Goal: Task Accomplishment & Management: Manage account settings

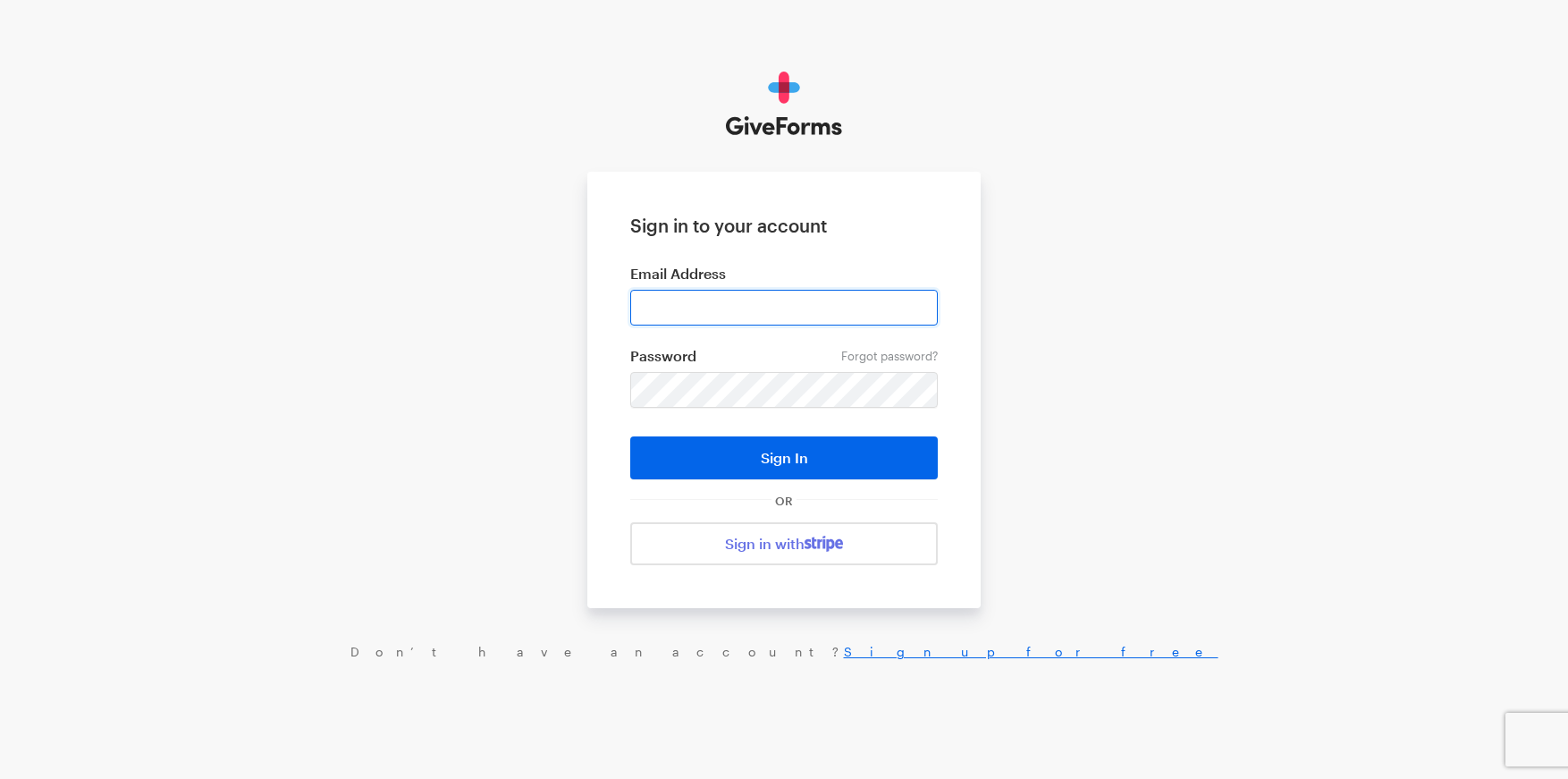
drag, startPoint x: 0, startPoint y: 0, endPoint x: 741, endPoint y: 309, distance: 802.8
click at [741, 309] on input "email" at bounding box center [784, 308] width 308 height 36
type input "[EMAIL_ADDRESS][DOMAIN_NAME]"
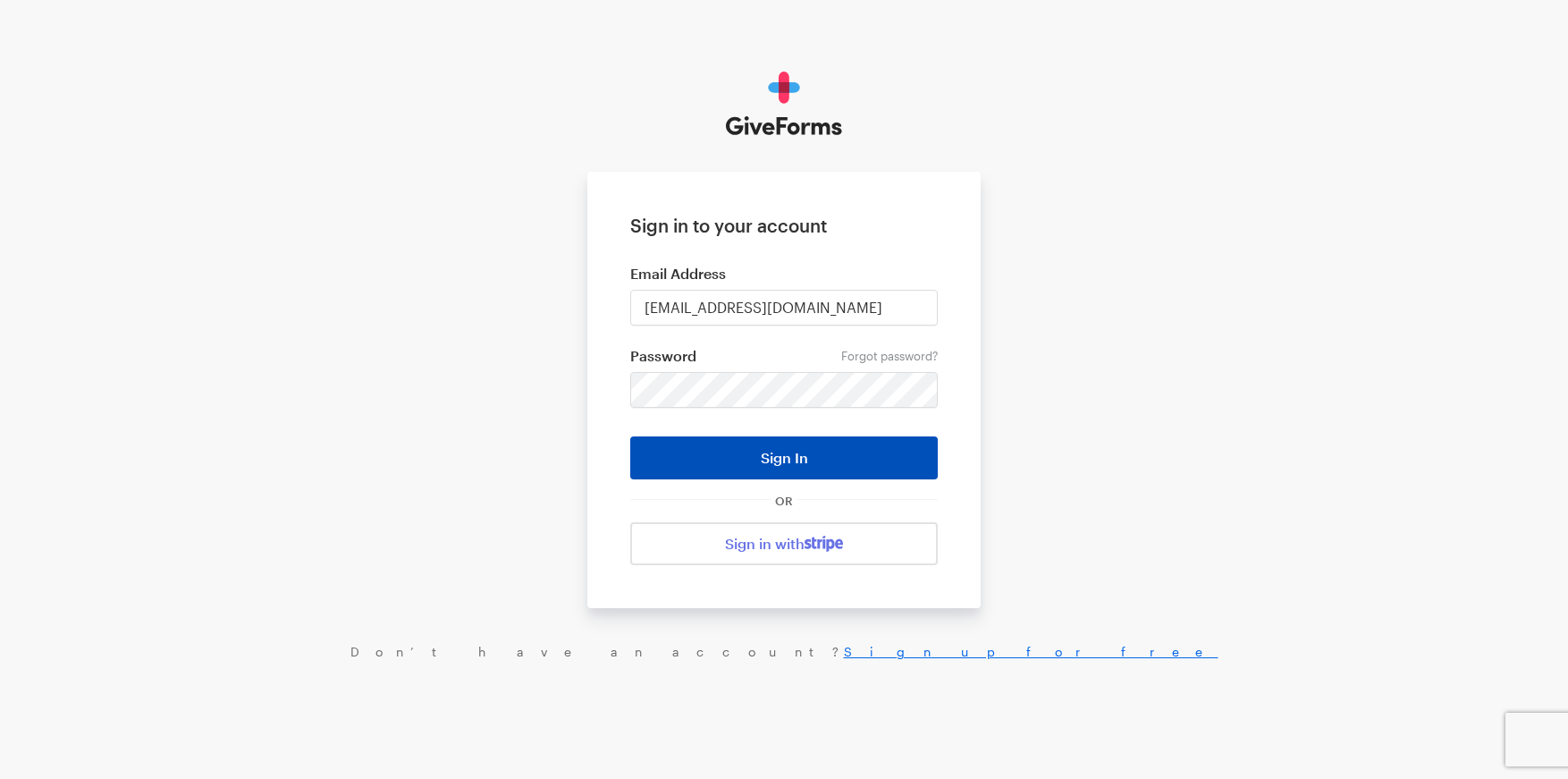
click at [801, 460] on button "Sign In" at bounding box center [784, 457] width 308 height 43
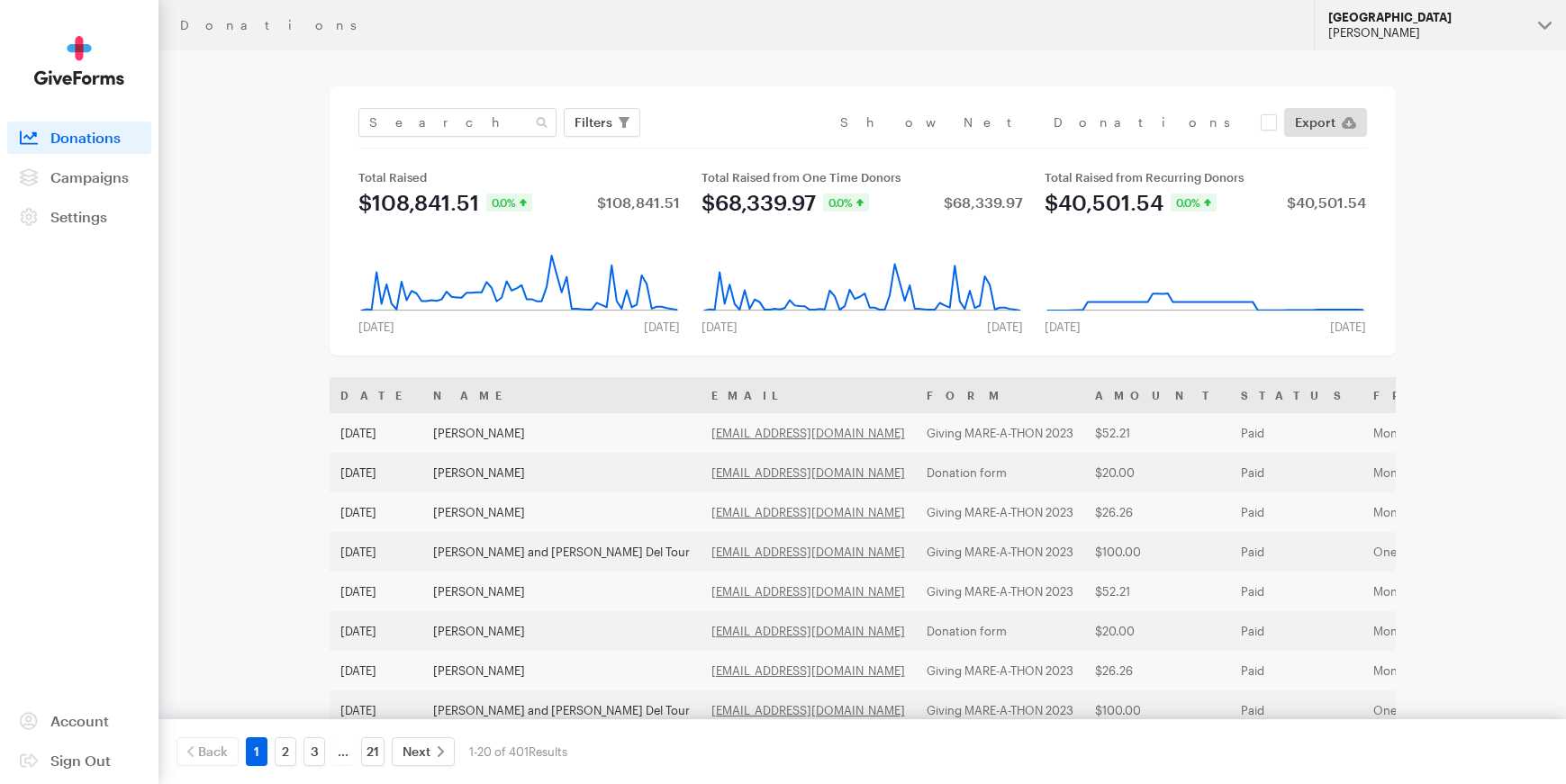
click at [1541, 23] on button "[GEOGRAPHIC_DATA] [PERSON_NAME]" at bounding box center [1441, 25] width 253 height 51
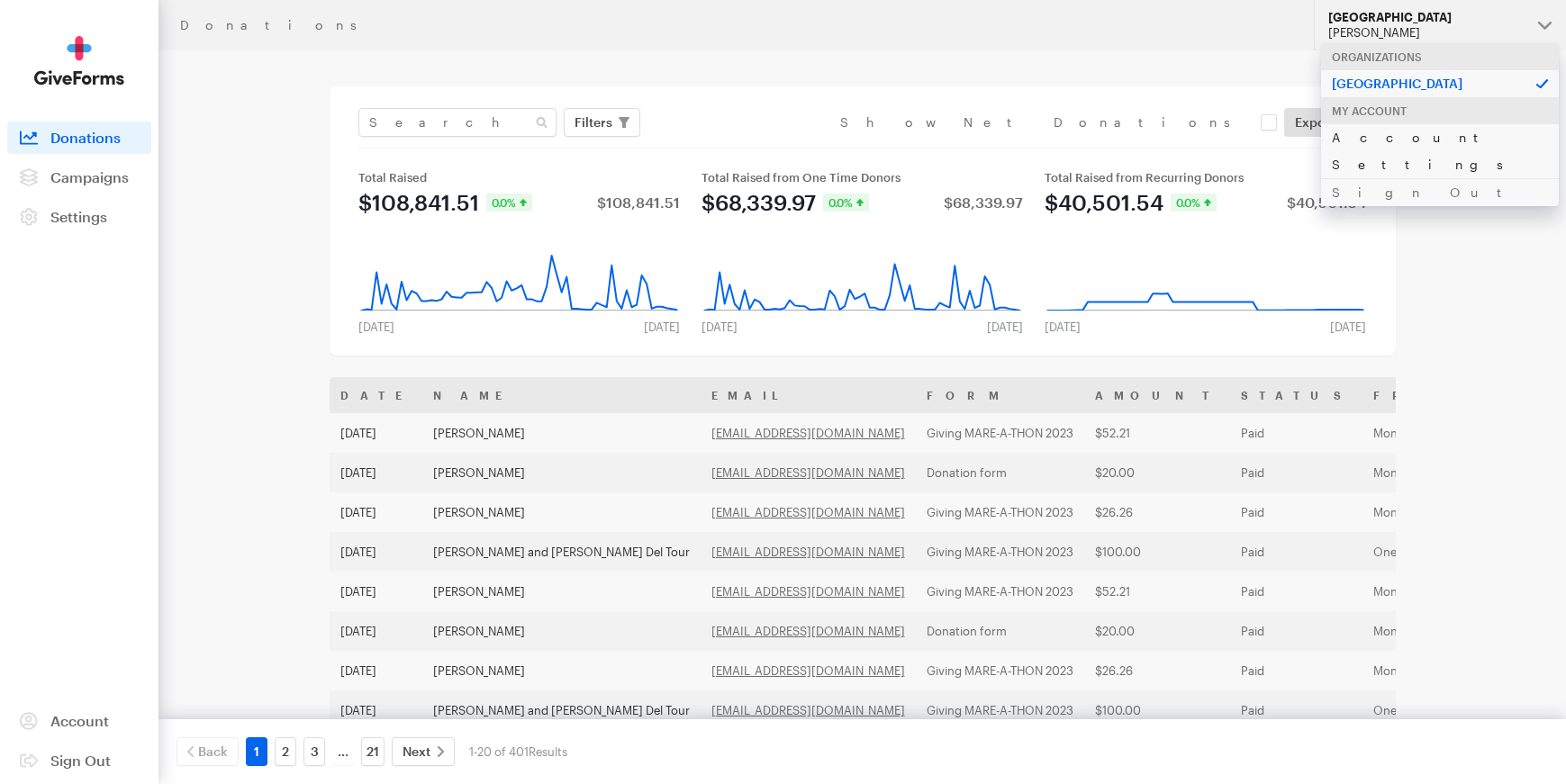
click at [1401, 142] on link "Account Settings" at bounding box center [1440, 150] width 238 height 54
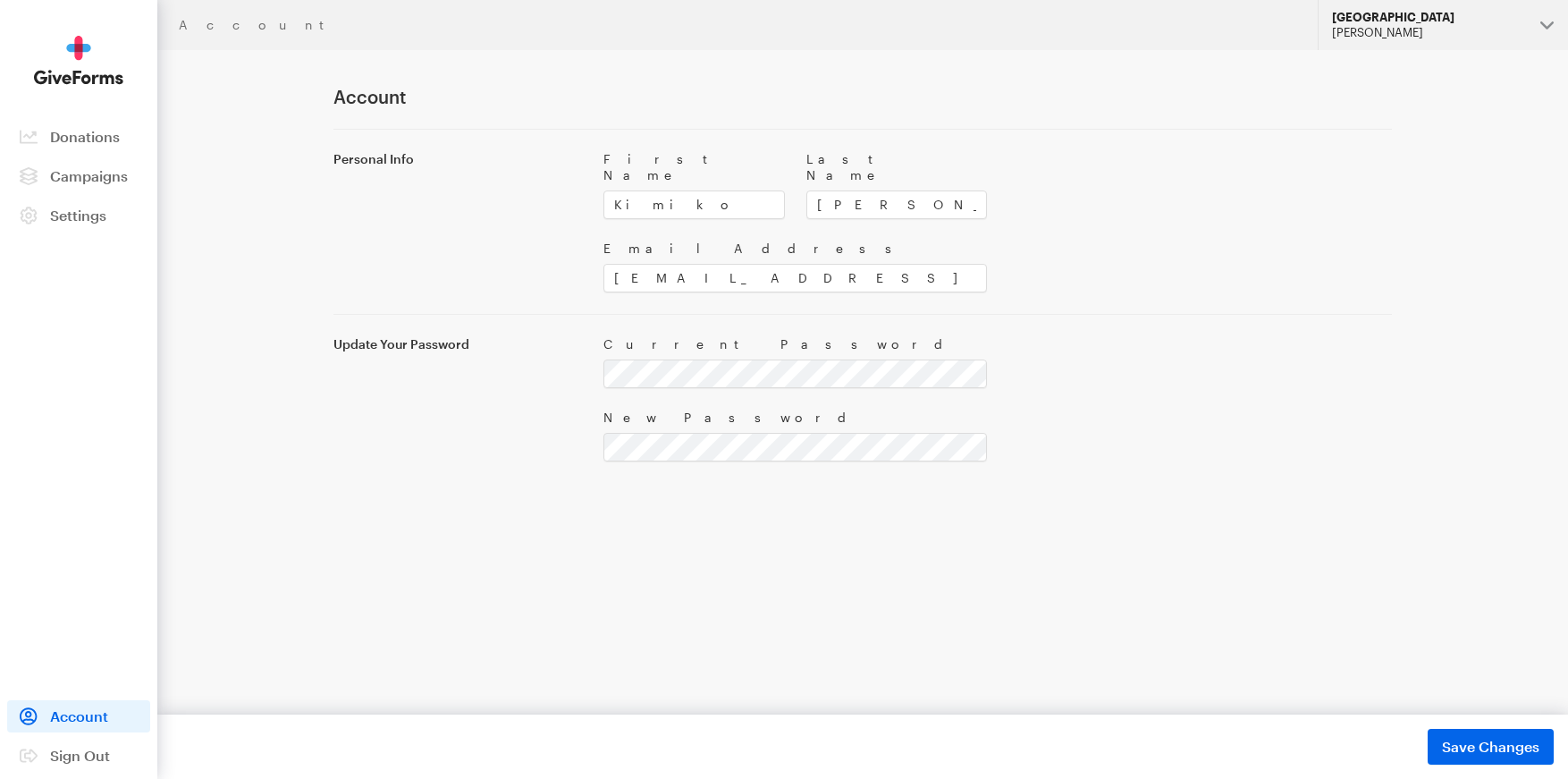
click at [1517, 25] on div "[PERSON_NAME]" at bounding box center [1429, 32] width 194 height 15
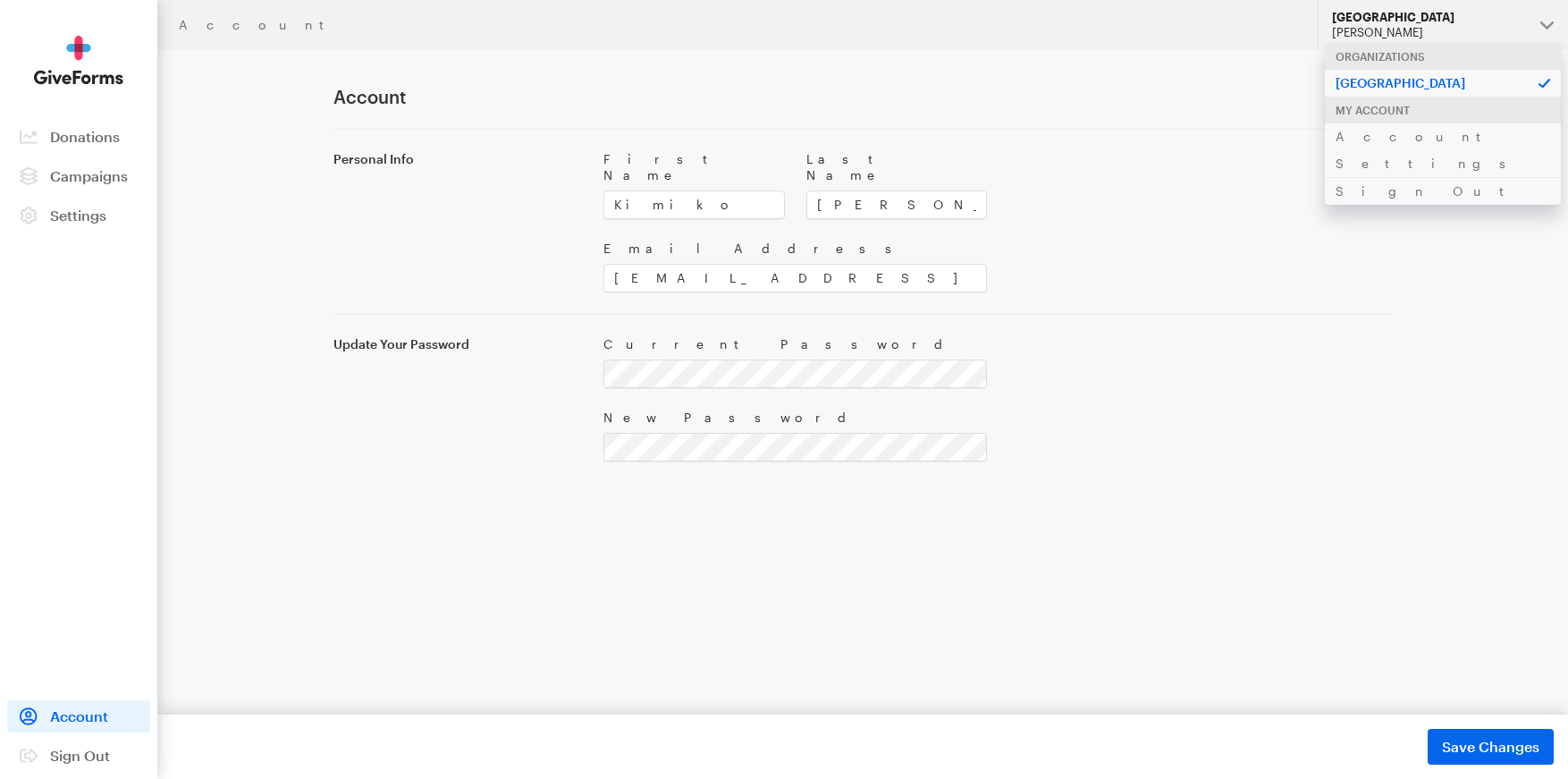
click at [1397, 82] on p "[GEOGRAPHIC_DATA]" at bounding box center [1443, 82] width 236 height 28
click at [66, 714] on span "Account" at bounding box center [79, 716] width 58 height 17
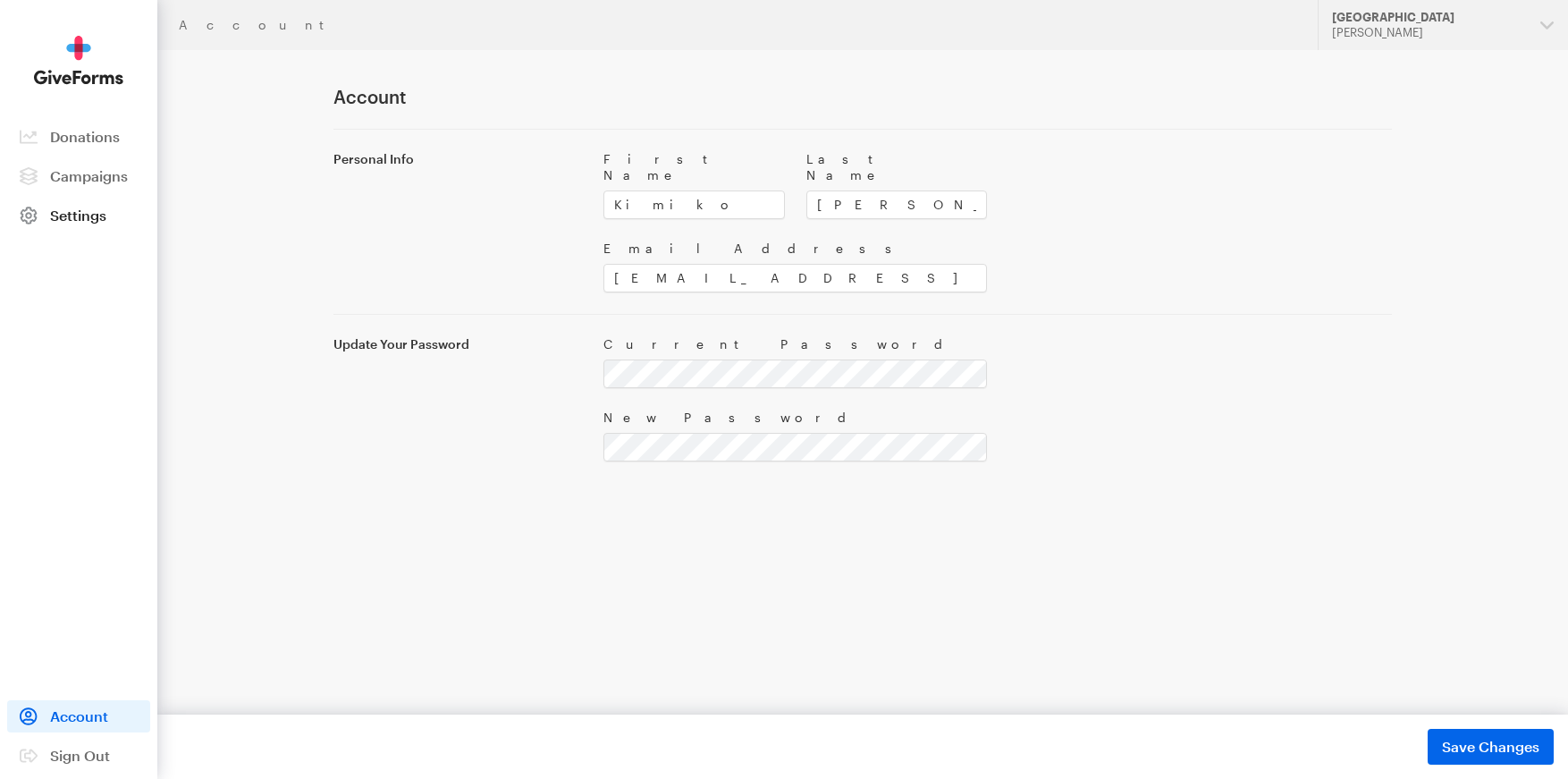
click at [77, 216] on span "Settings" at bounding box center [78, 215] width 56 height 17
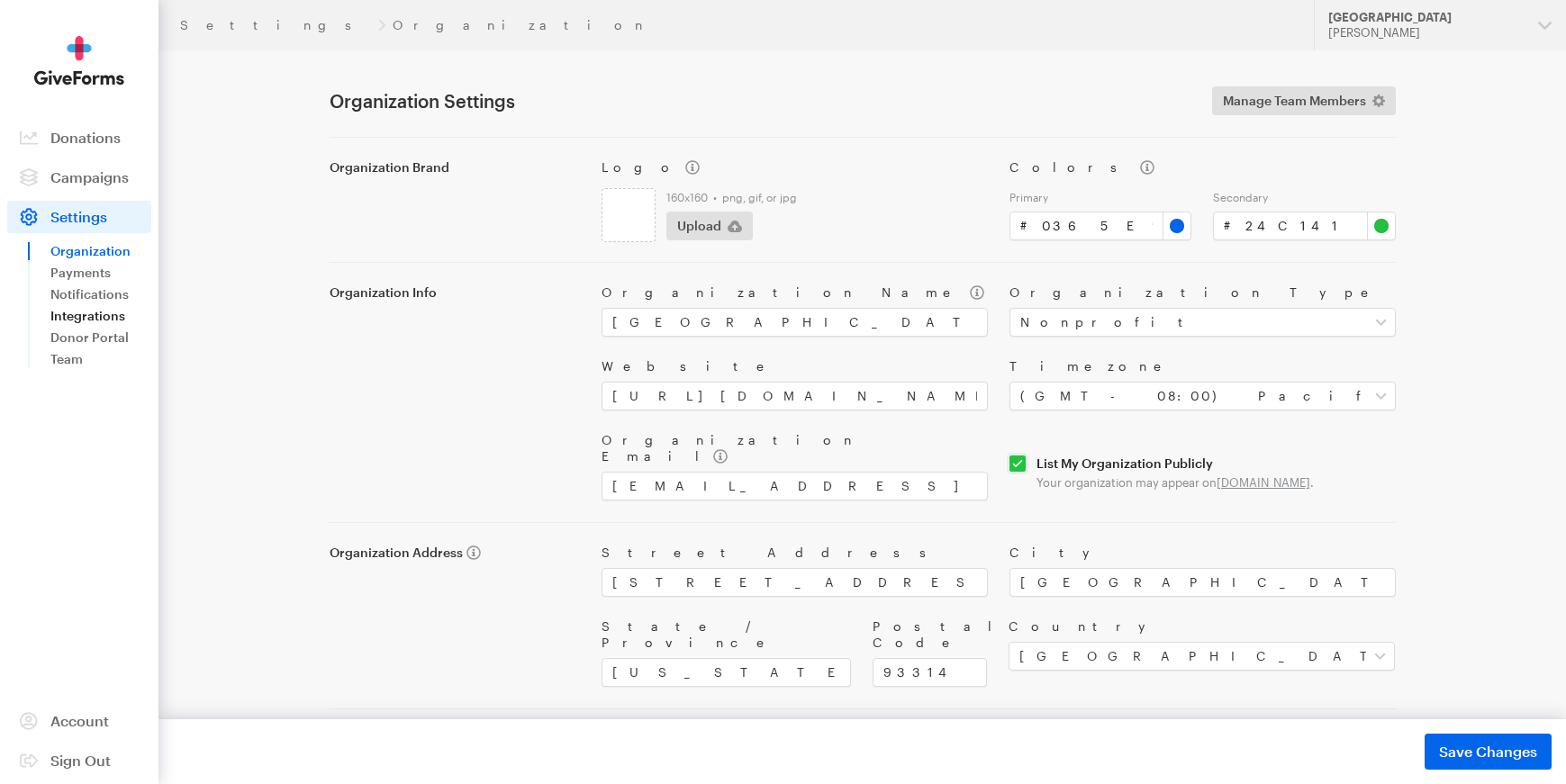
click at [99, 317] on link "Integrations" at bounding box center [100, 316] width 100 height 22
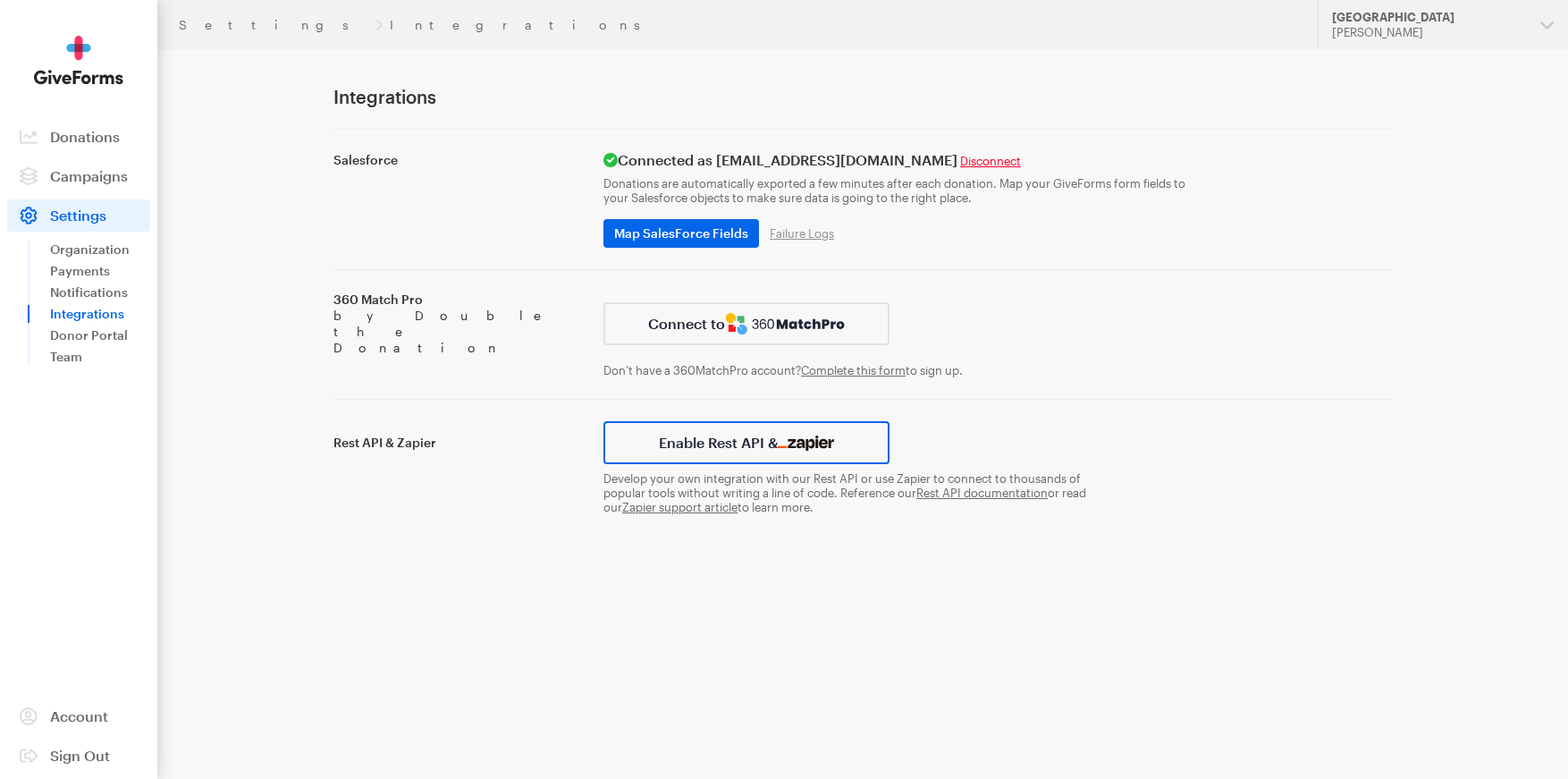
click at [779, 423] on button "Enable Rest API &" at bounding box center [746, 442] width 286 height 43
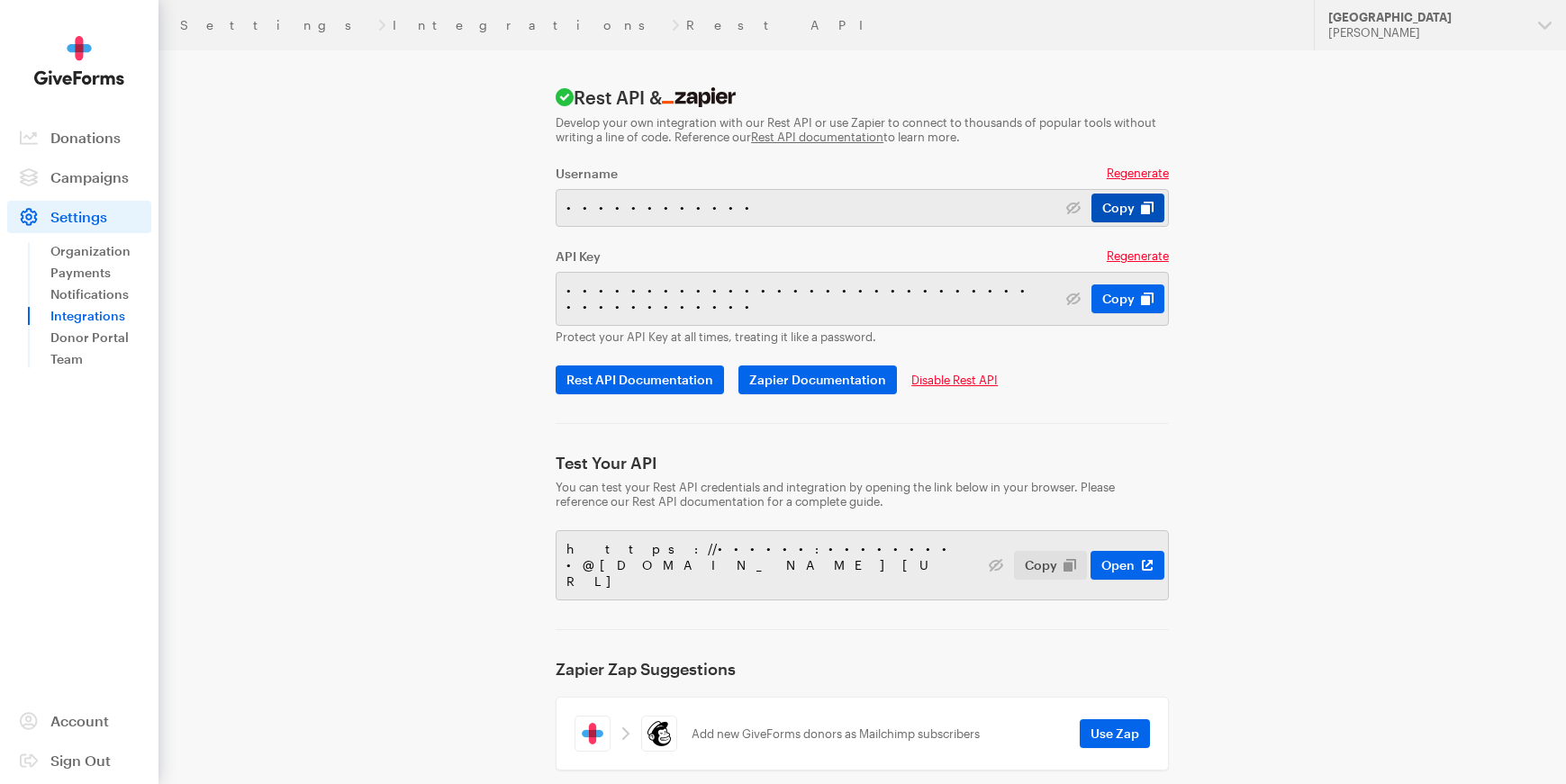
click at [1142, 209] on button "Copy" at bounding box center [1128, 207] width 73 height 29
click at [1130, 295] on button "Copy" at bounding box center [1128, 298] width 73 height 29
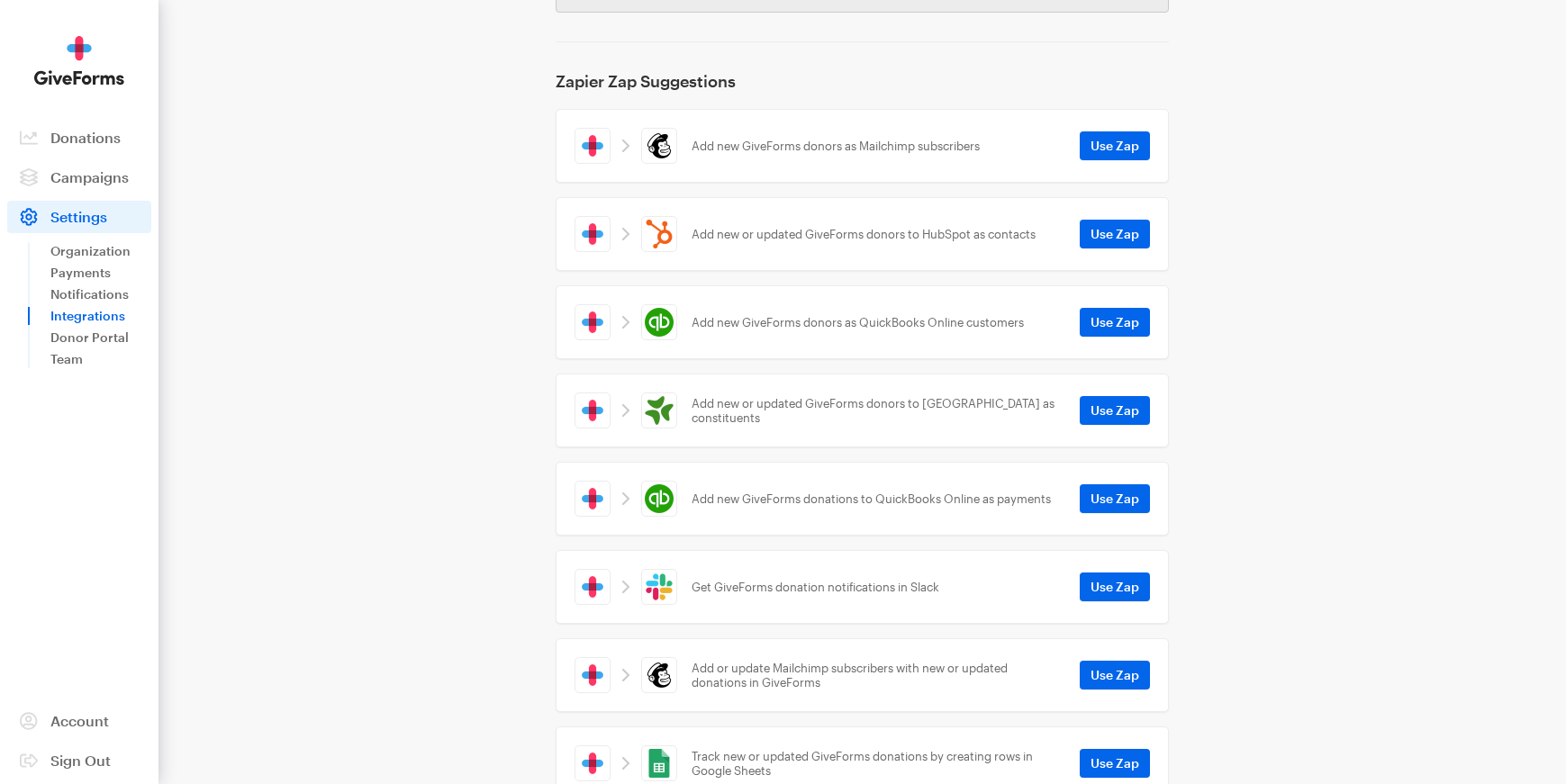
scroll to position [630, 0]
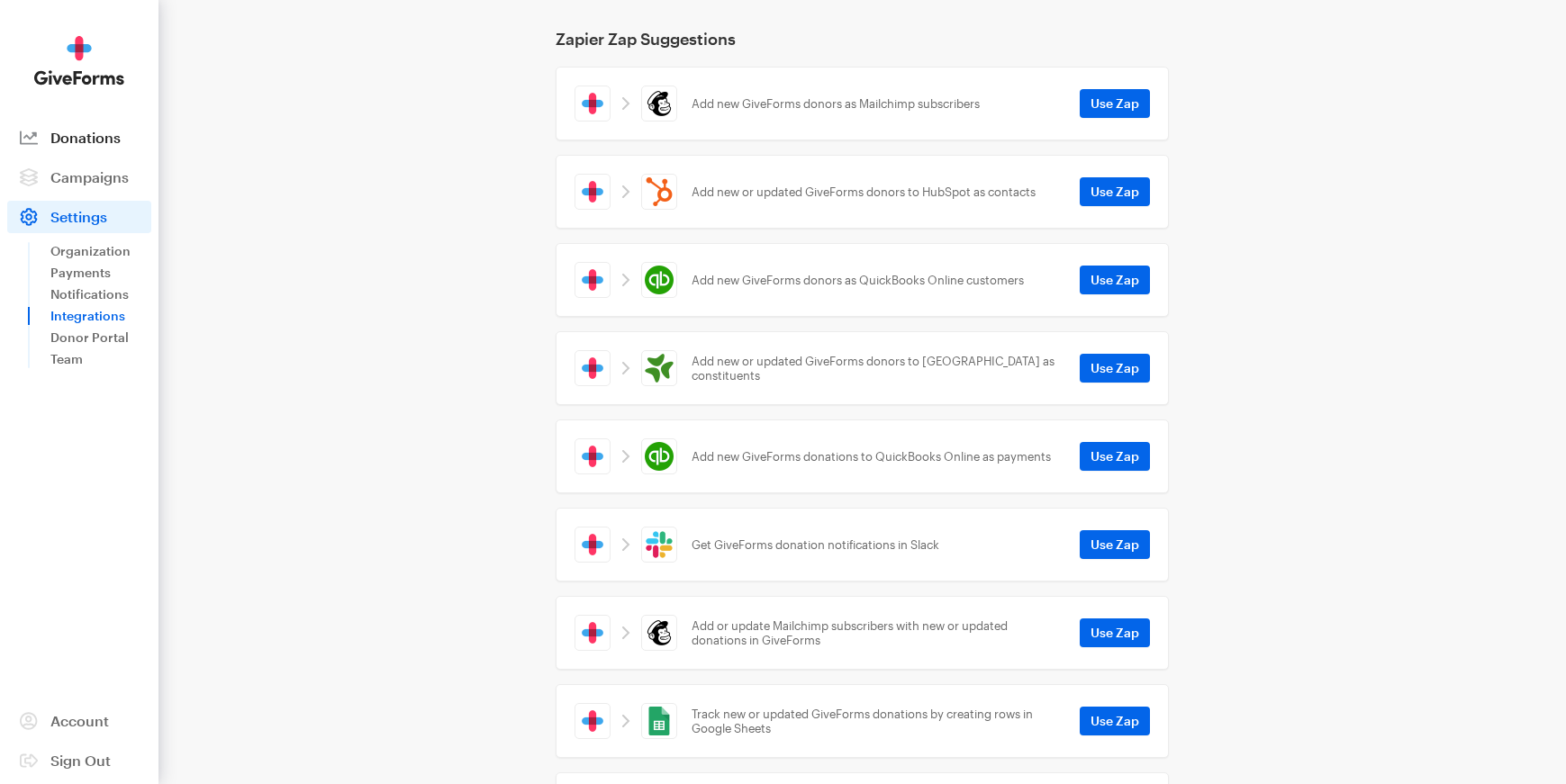
click at [99, 143] on span "Donations" at bounding box center [85, 138] width 70 height 17
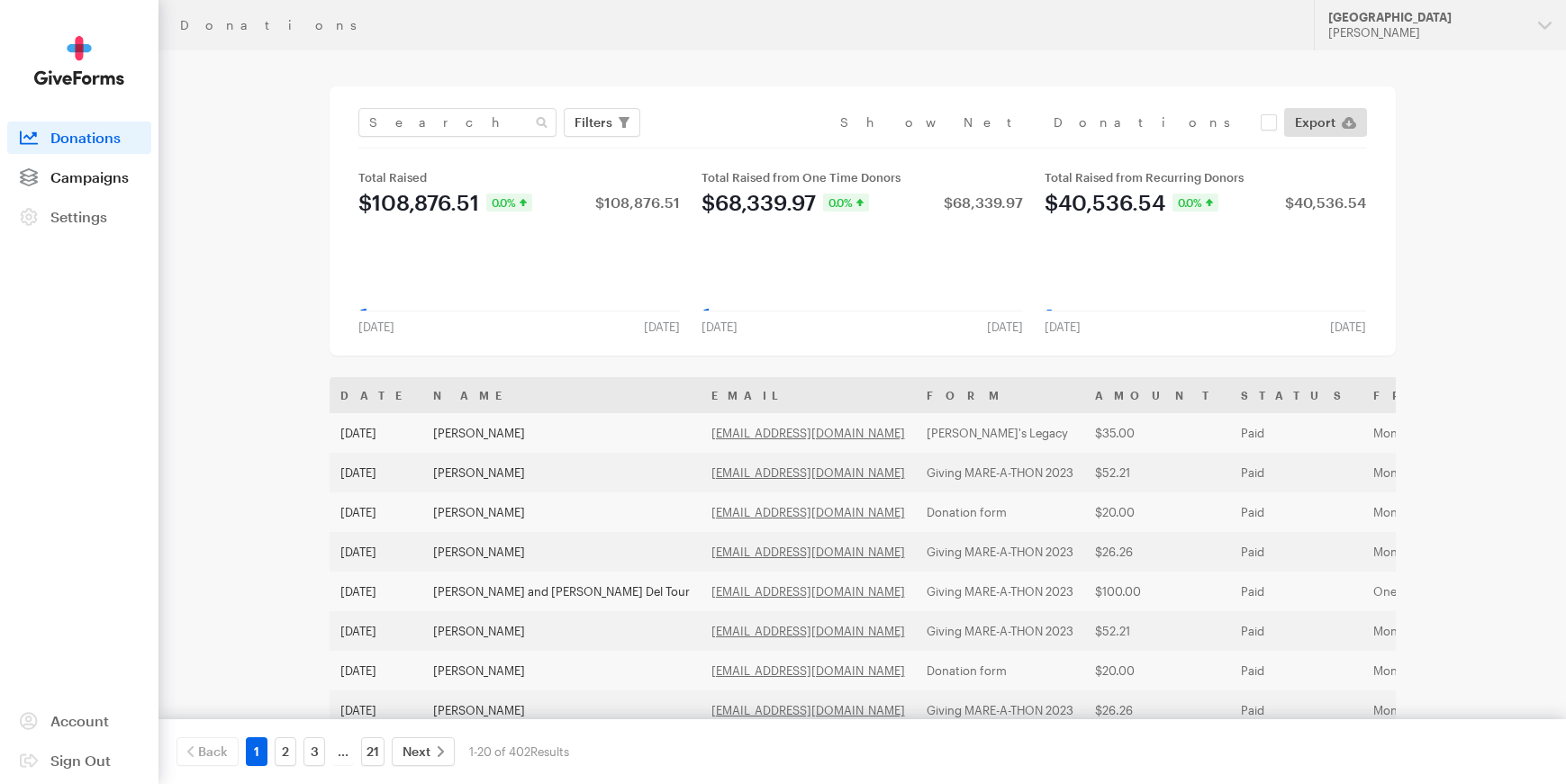
click at [107, 170] on span "Campaigns" at bounding box center [90, 177] width 78 height 17
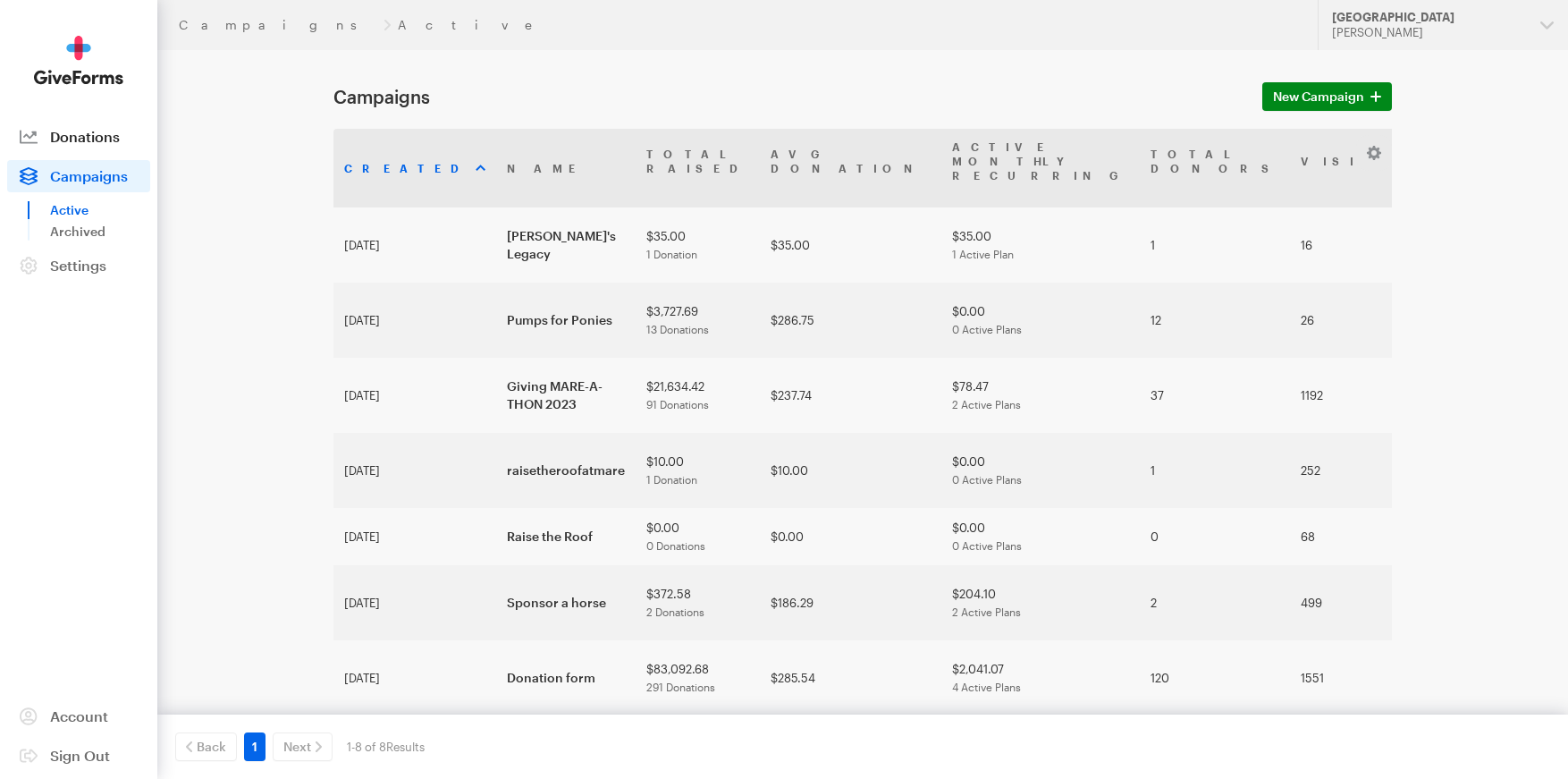
click at [100, 136] on span "Donations" at bounding box center [85, 137] width 69 height 17
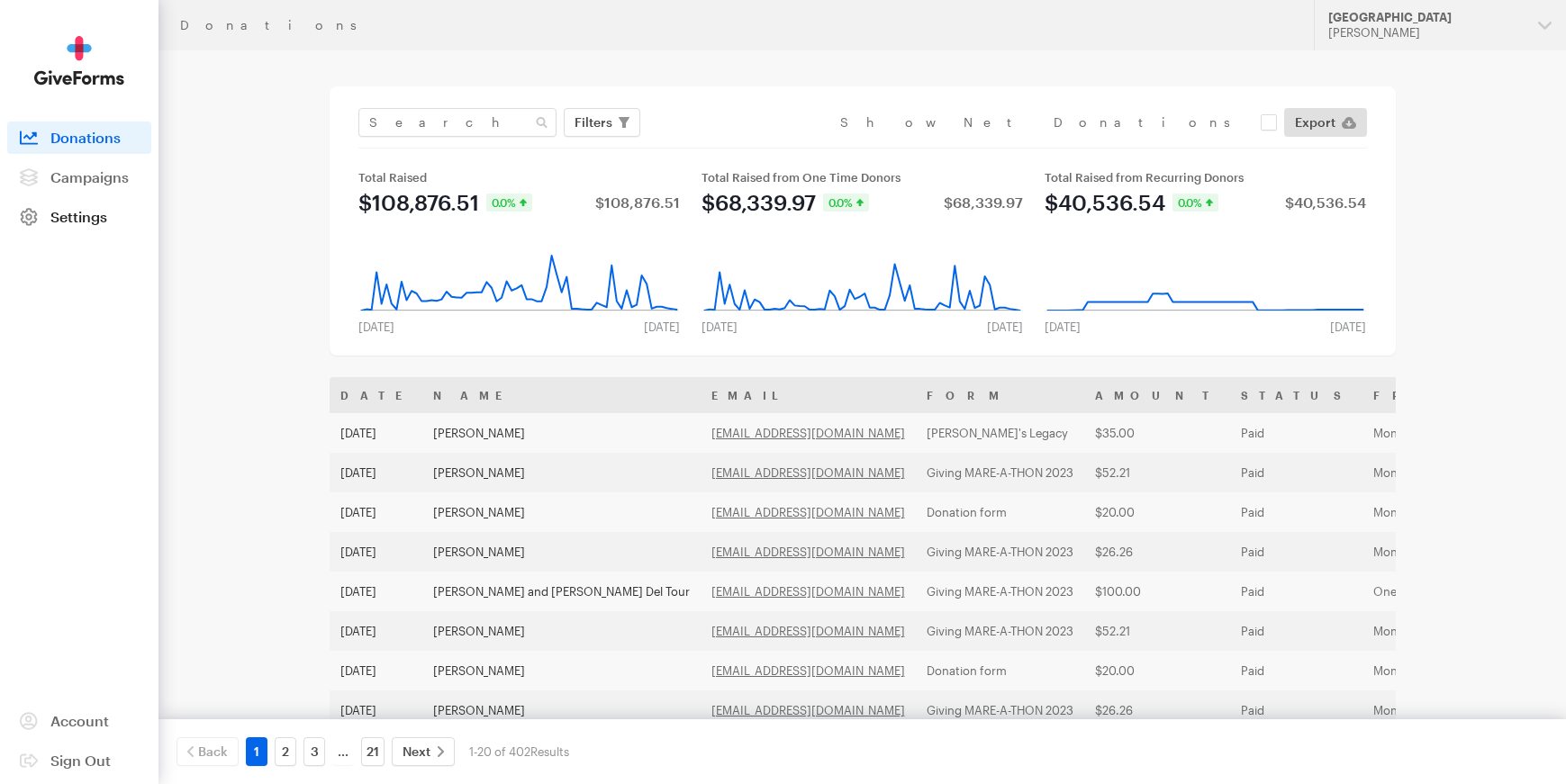
click at [80, 221] on span "Settings" at bounding box center [78, 216] width 56 height 17
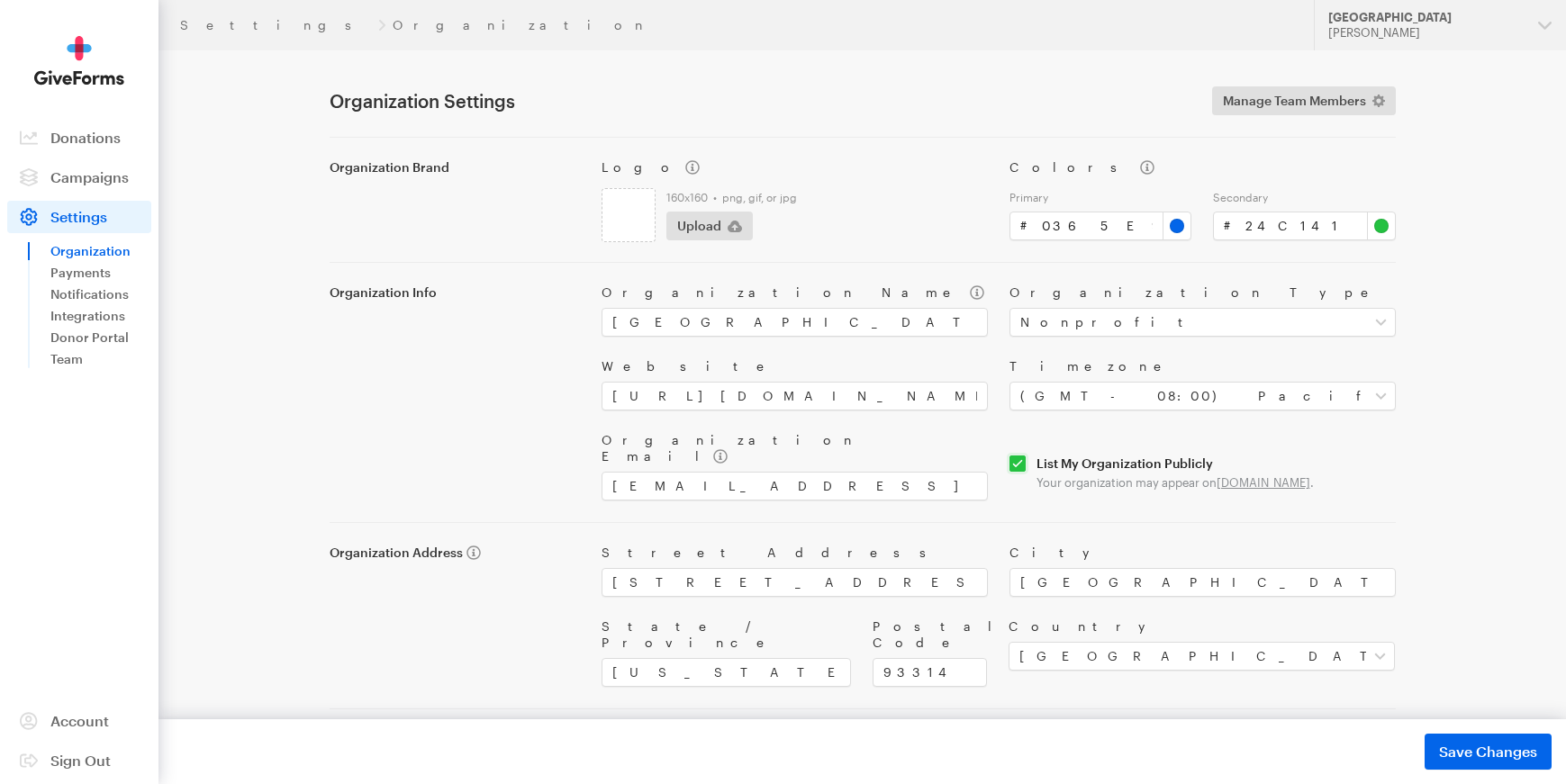
scroll to position [1, 0]
click at [95, 291] on link "Notifications" at bounding box center [100, 294] width 100 height 22
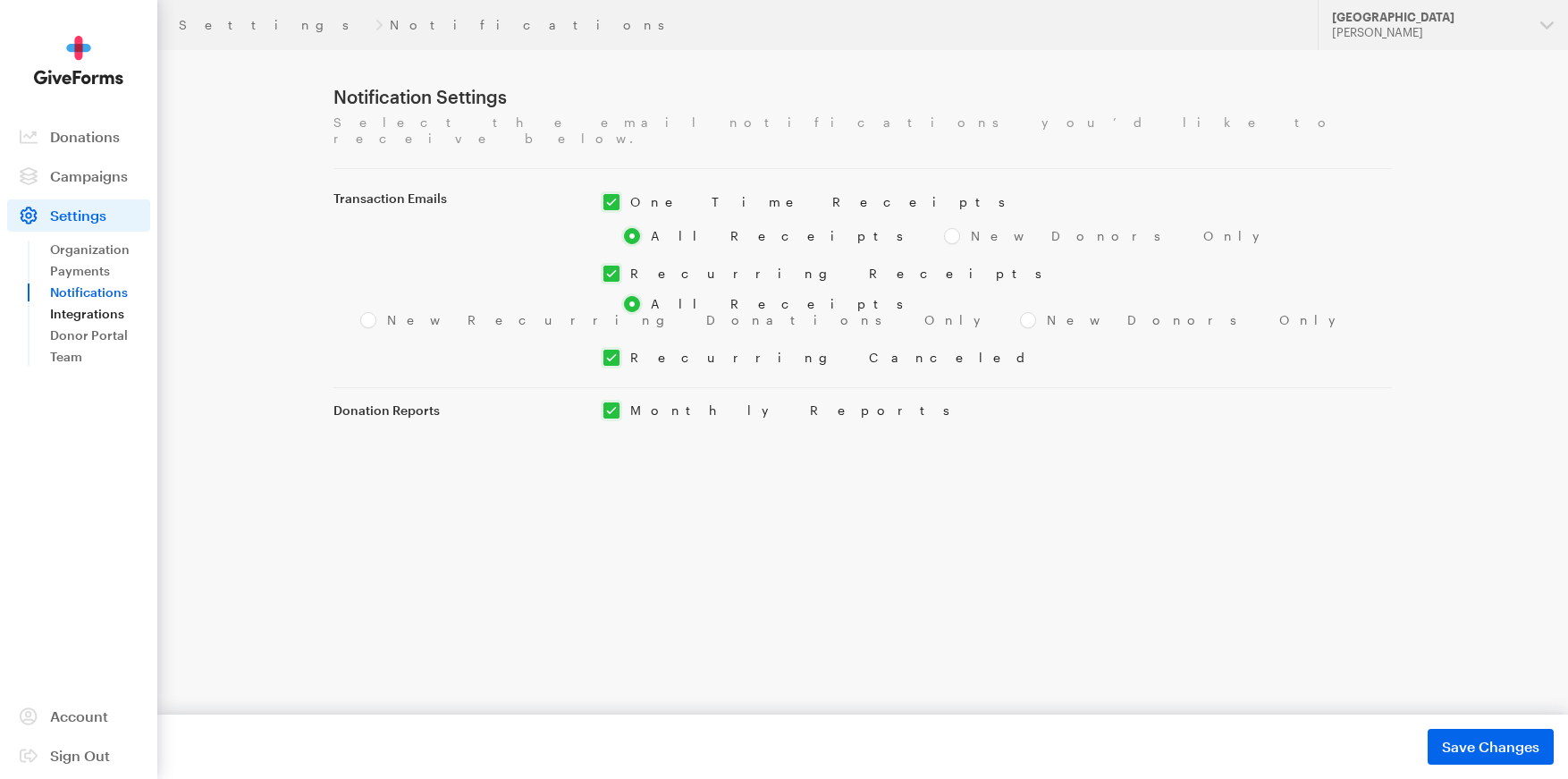
click at [91, 312] on link "Integrations" at bounding box center [100, 314] width 100 height 22
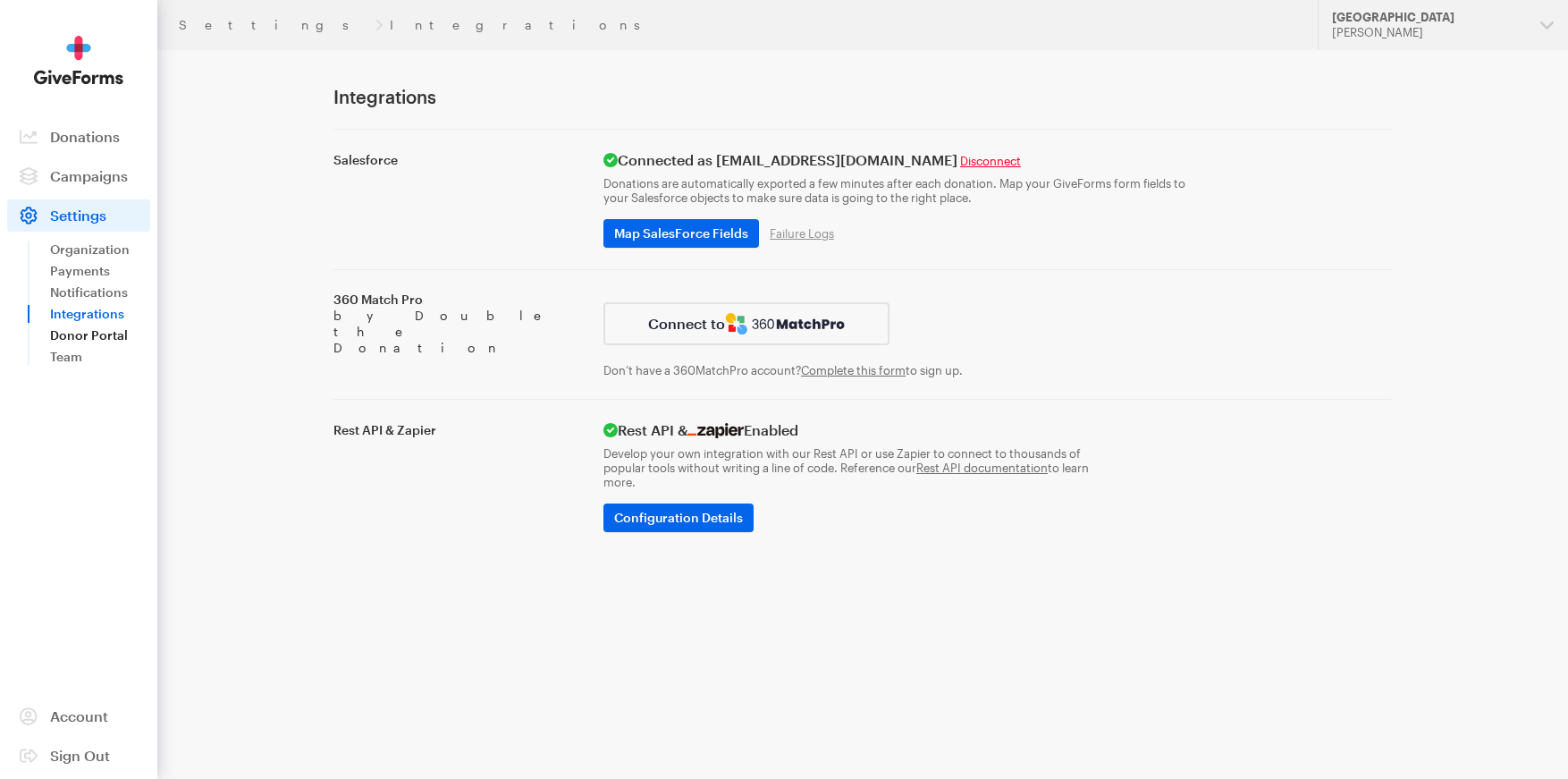
click at [102, 331] on link "Donor Portal" at bounding box center [100, 335] width 100 height 22
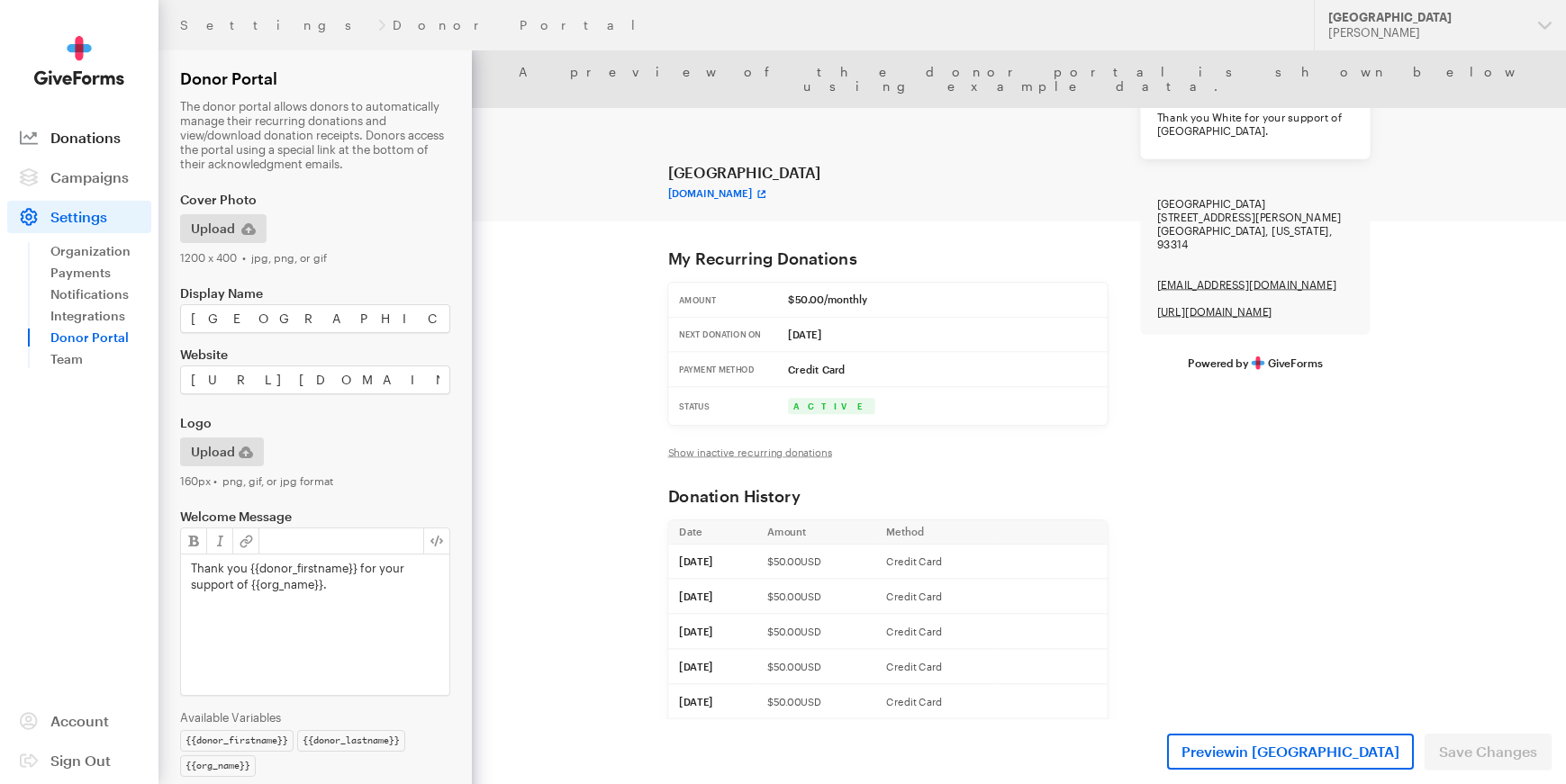
click at [77, 142] on span "Donations" at bounding box center [85, 138] width 70 height 17
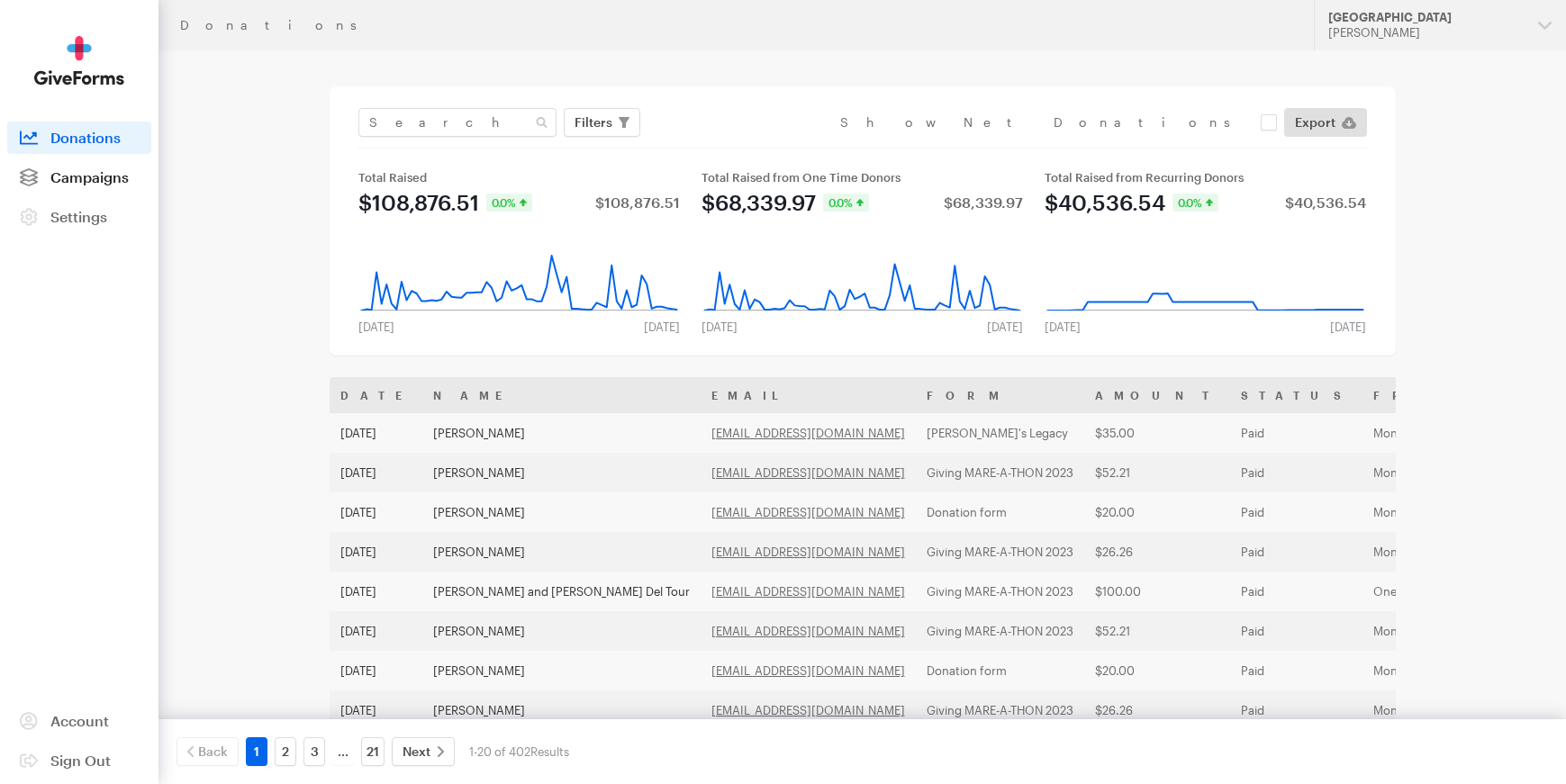
click at [94, 173] on span "Campaigns" at bounding box center [90, 177] width 78 height 17
